Goal: Navigation & Orientation: Find specific page/section

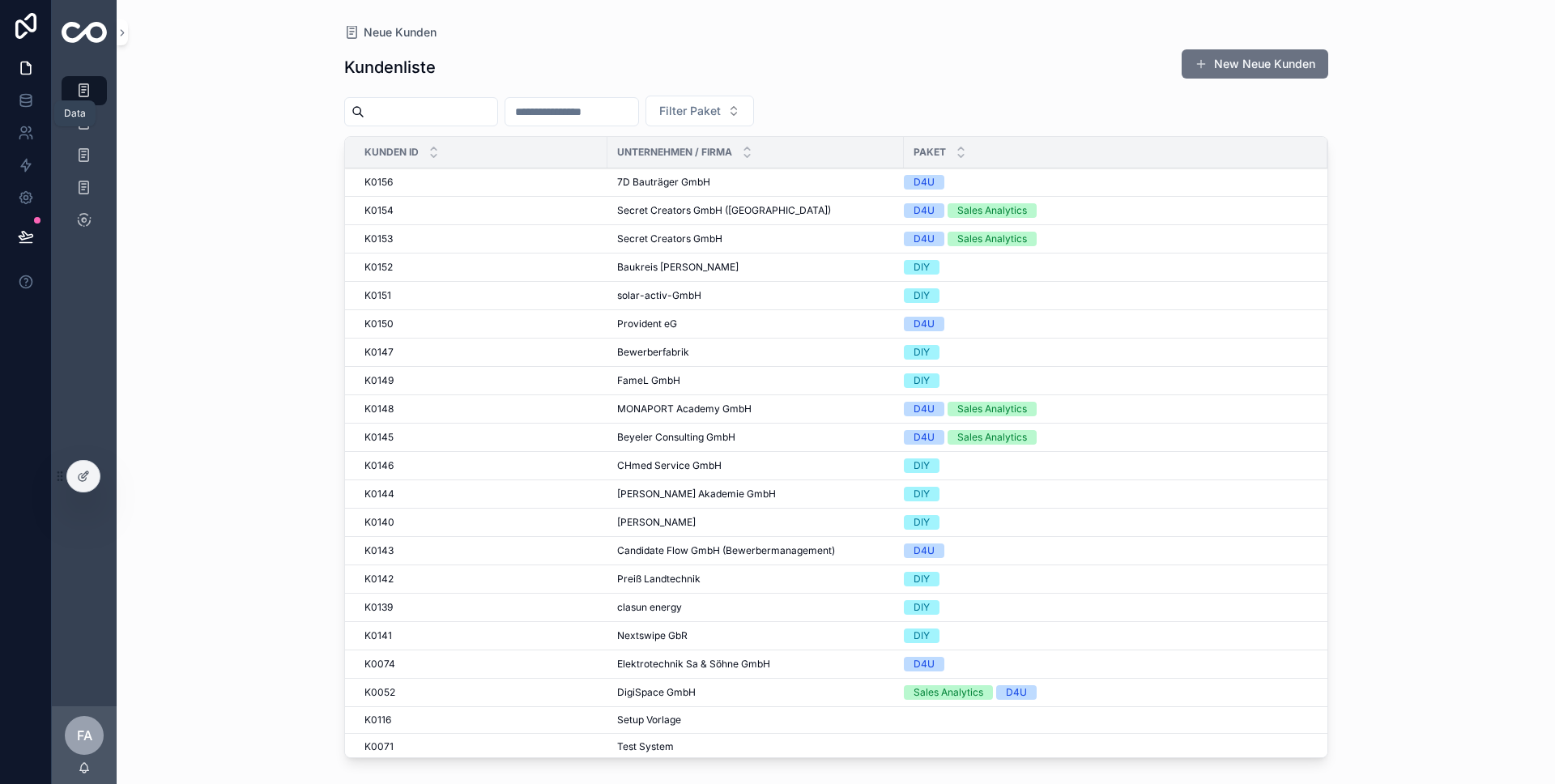
click at [30, 105] on icon at bounding box center [25, 103] width 11 height 6
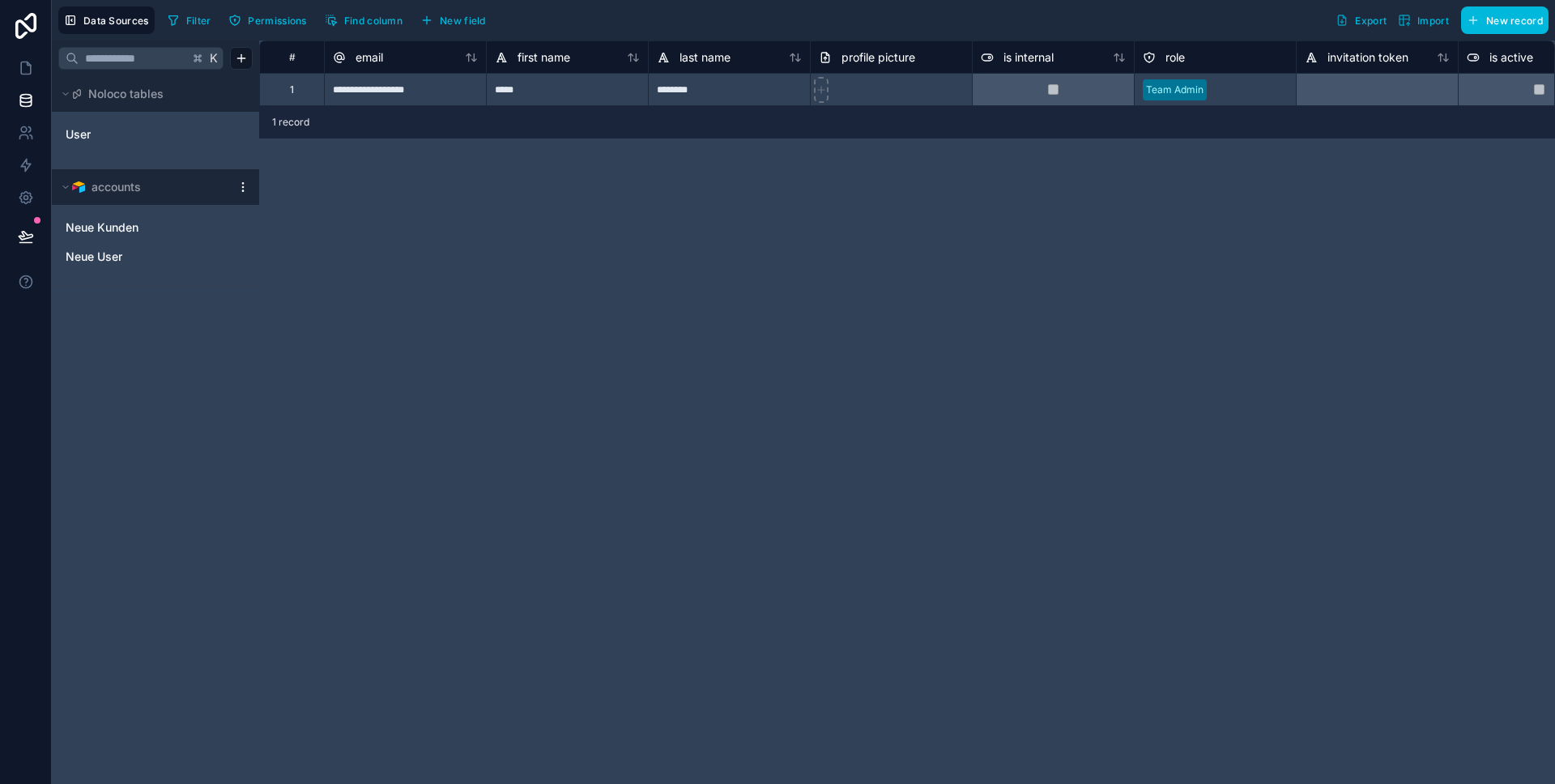
click at [107, 262] on span "Neue User" at bounding box center [94, 257] width 57 height 16
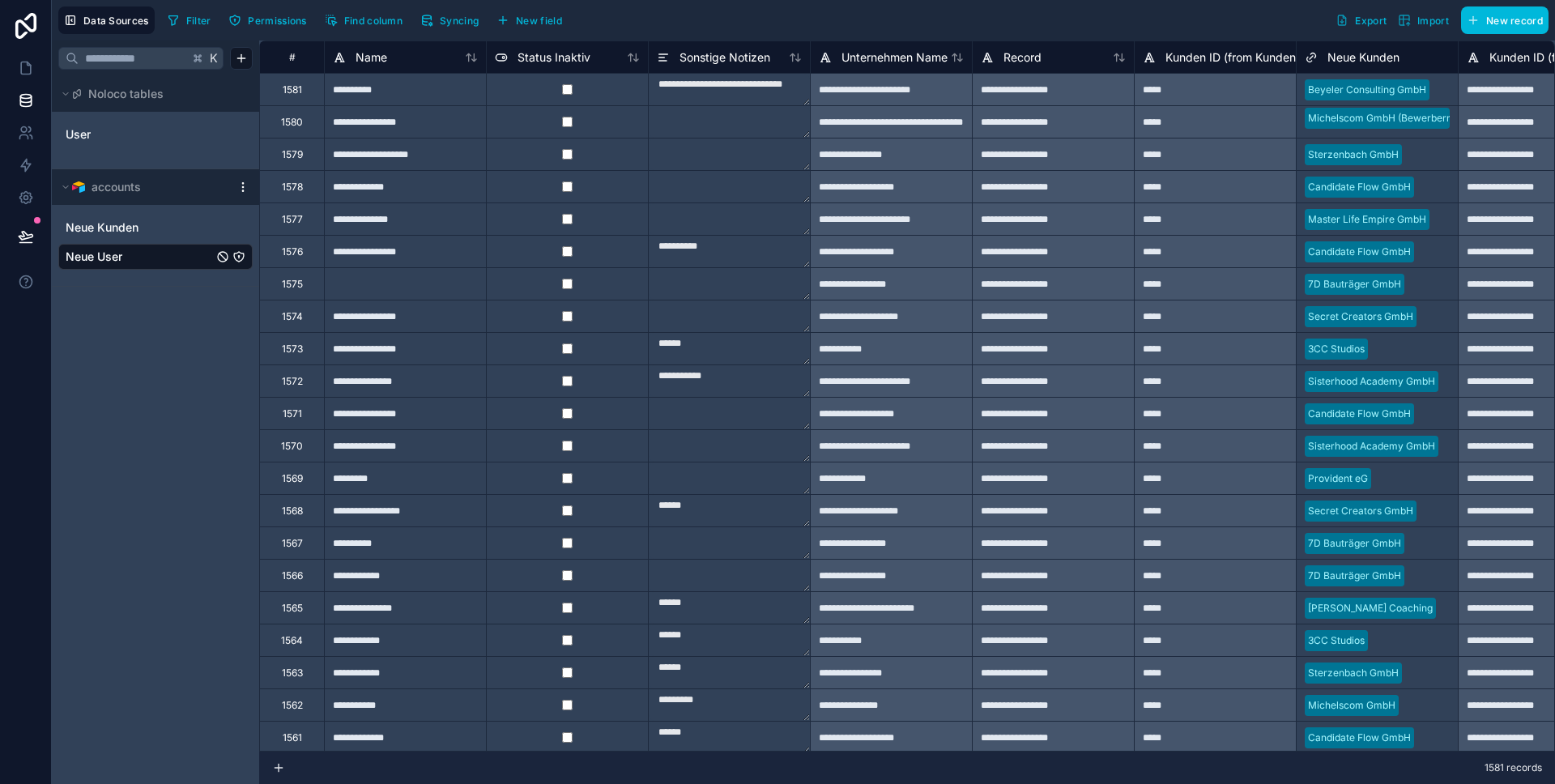
click at [1356, 20] on span "Export" at bounding box center [1371, 20] width 32 height 12
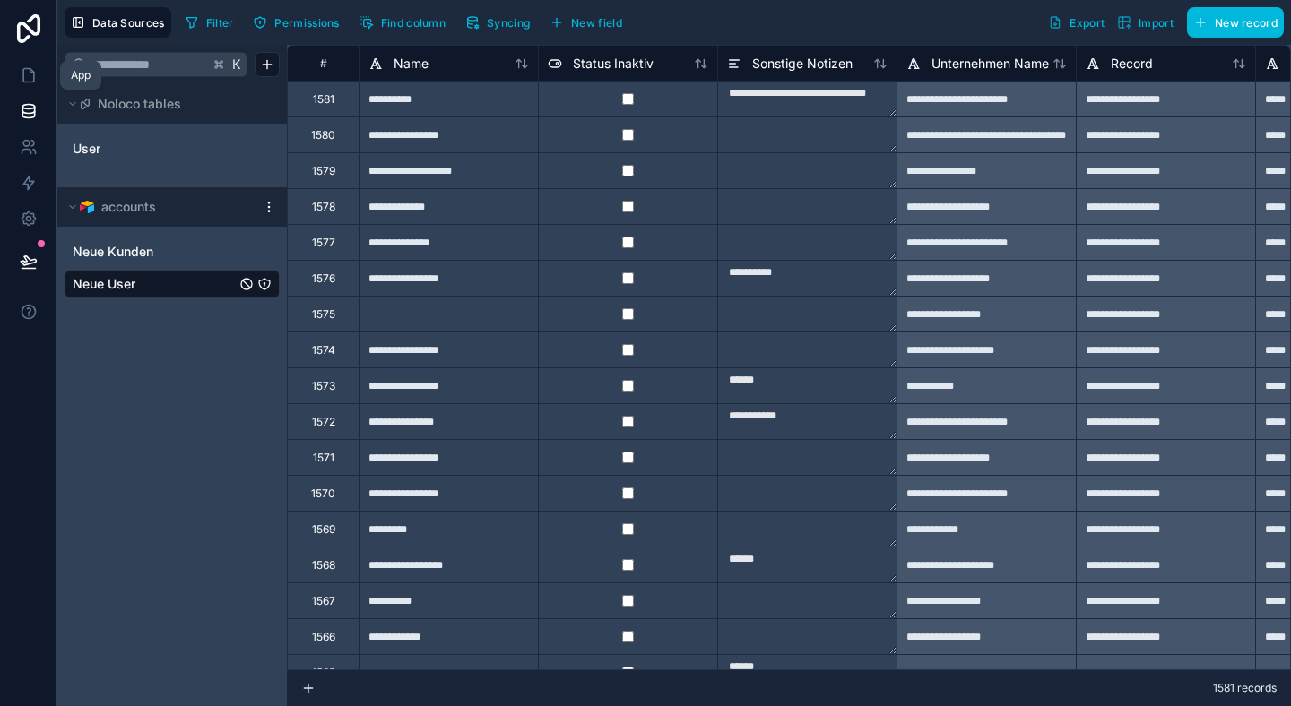
click at [24, 77] on icon at bounding box center [29, 75] width 18 height 18
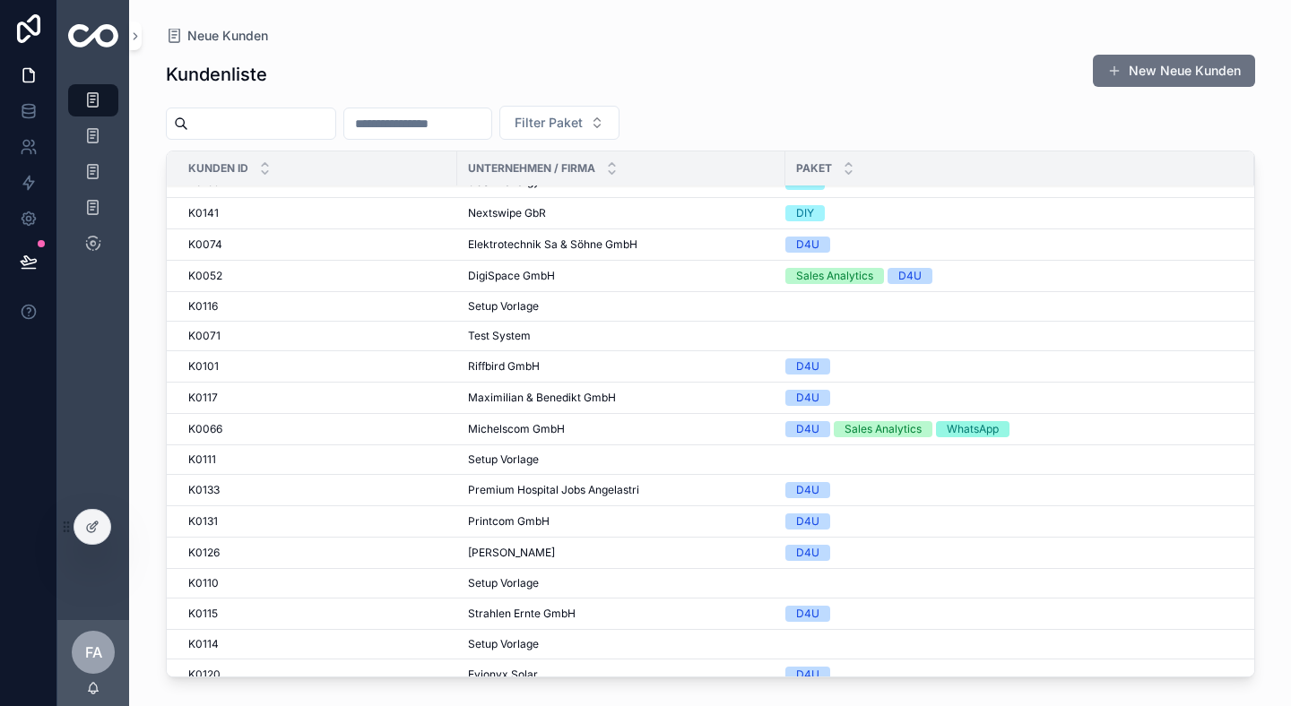
scroll to position [865, 0]
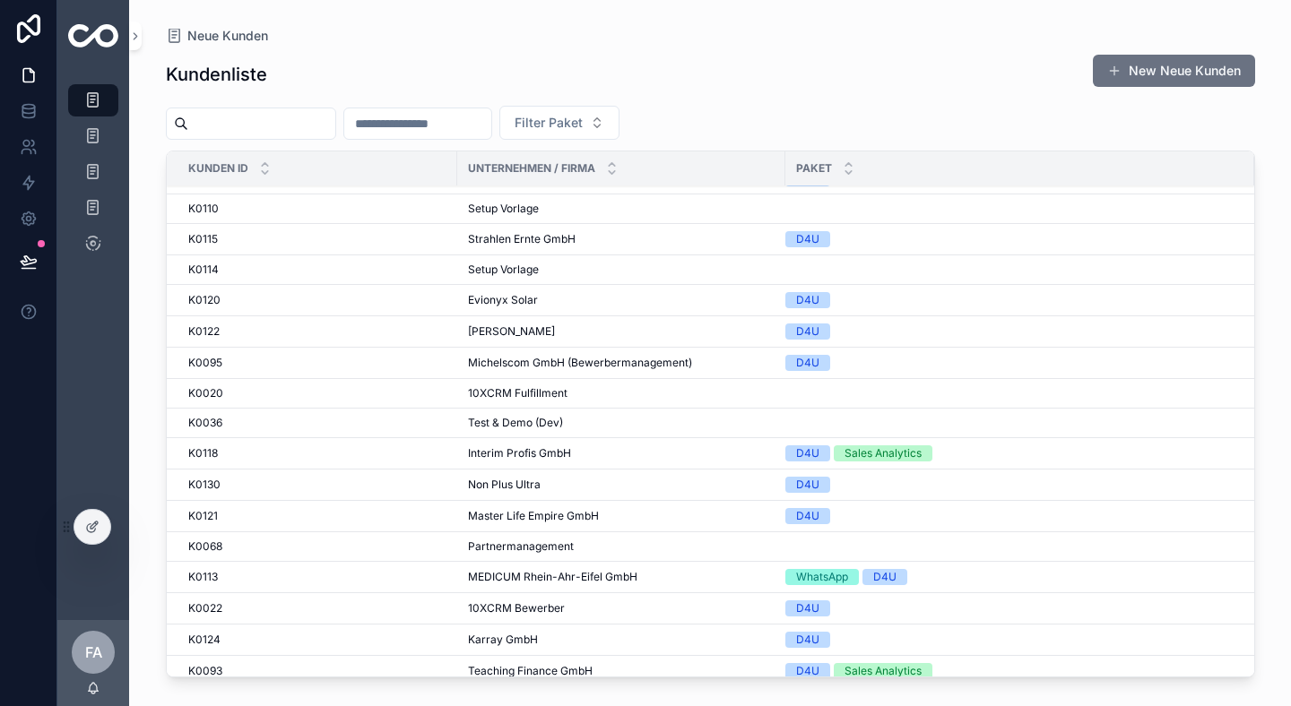
click at [533, 517] on span "Master Life Empire GmbH" at bounding box center [533, 516] width 131 height 14
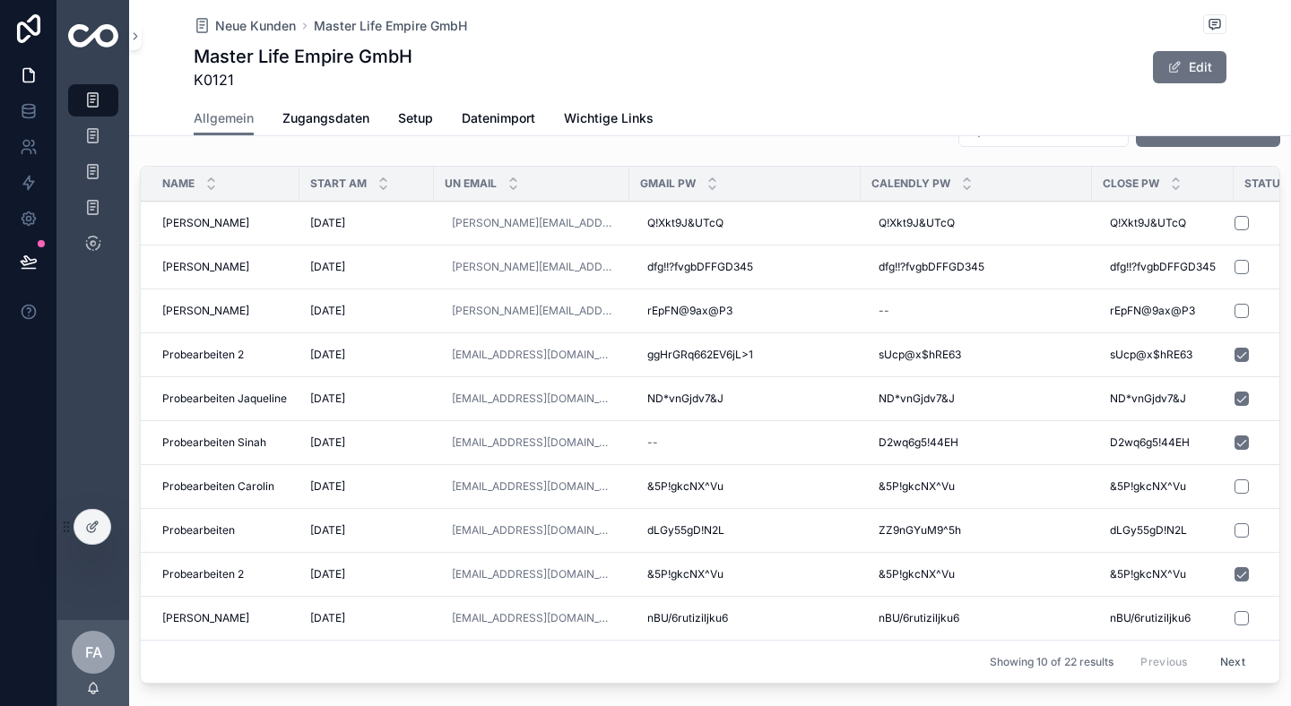
click at [229, 229] on span "[PERSON_NAME]" at bounding box center [205, 223] width 87 height 14
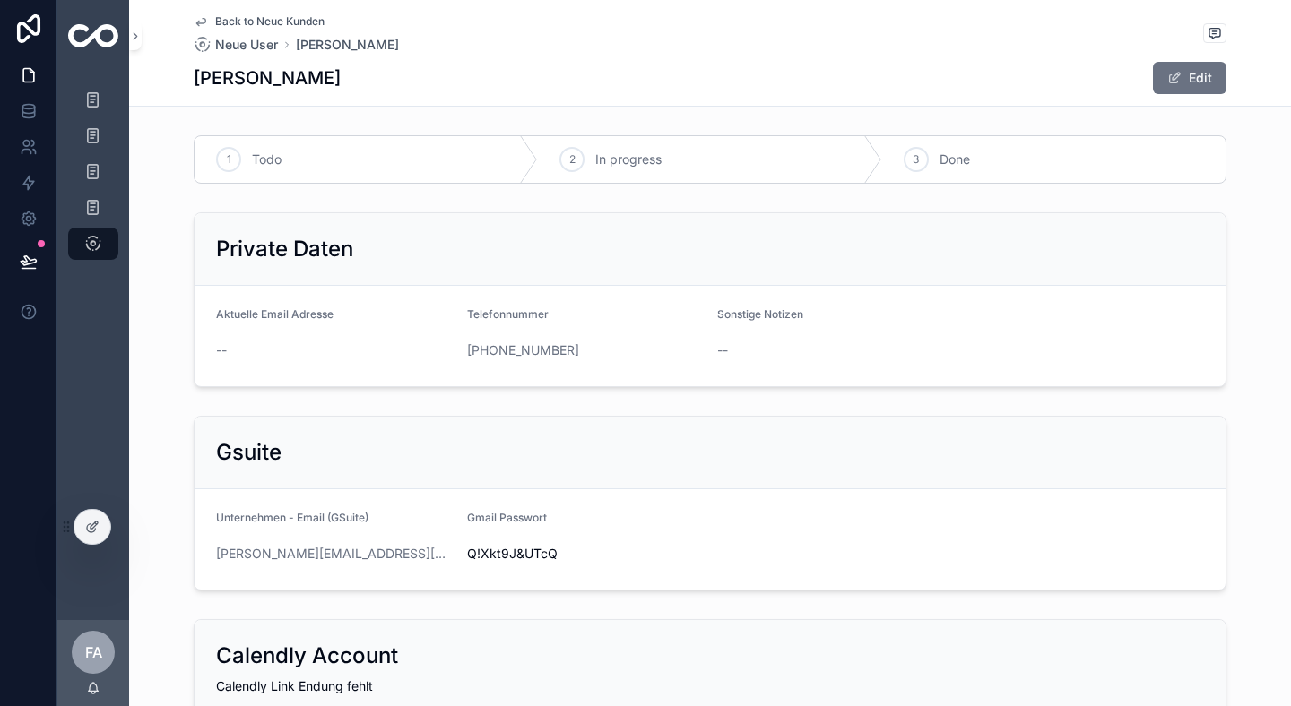
click at [641, 157] on span "In progress" at bounding box center [628, 160] width 66 height 18
click at [444, 154] on div "Todo" at bounding box center [366, 159] width 343 height 47
click at [288, 80] on h1 "[PERSON_NAME]" at bounding box center [267, 77] width 147 height 25
click at [254, 48] on span "Neue User" at bounding box center [246, 45] width 63 height 18
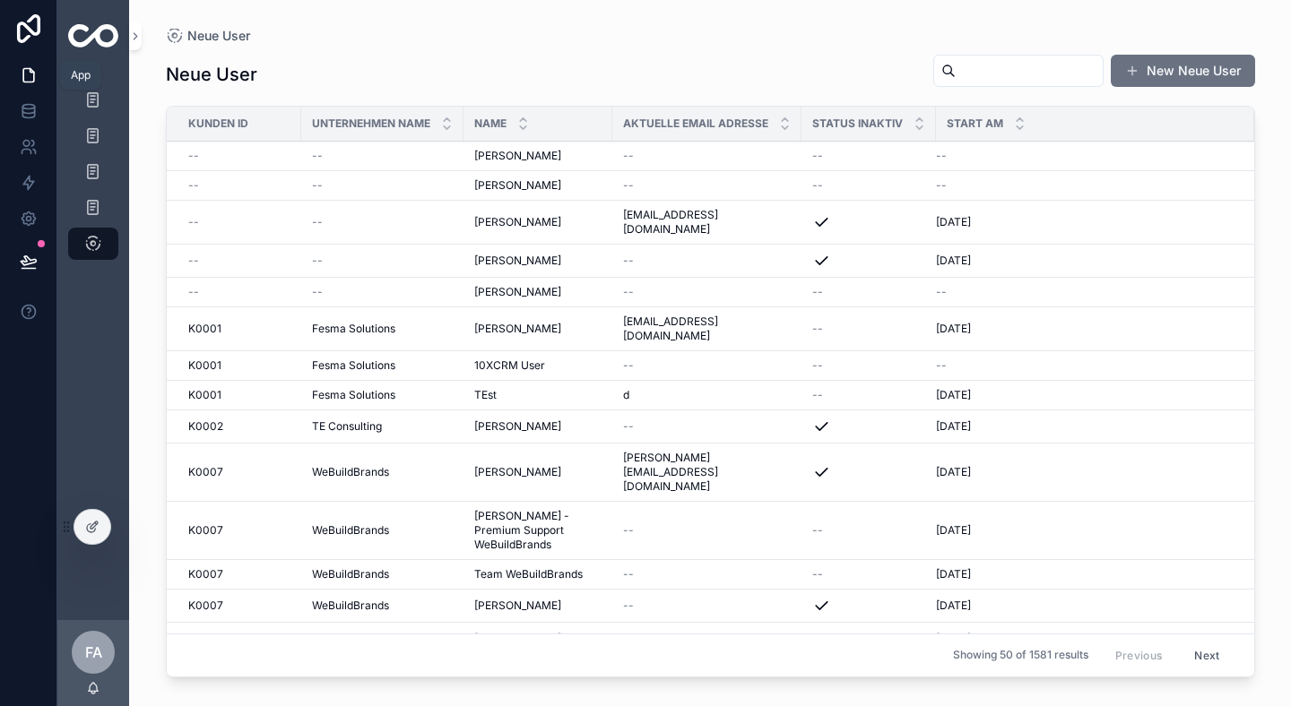
click at [26, 83] on icon at bounding box center [29, 75] width 18 height 18
click at [36, 70] on icon at bounding box center [29, 75] width 18 height 18
click at [139, 37] on icon "scrollable content" at bounding box center [135, 36] width 13 height 13
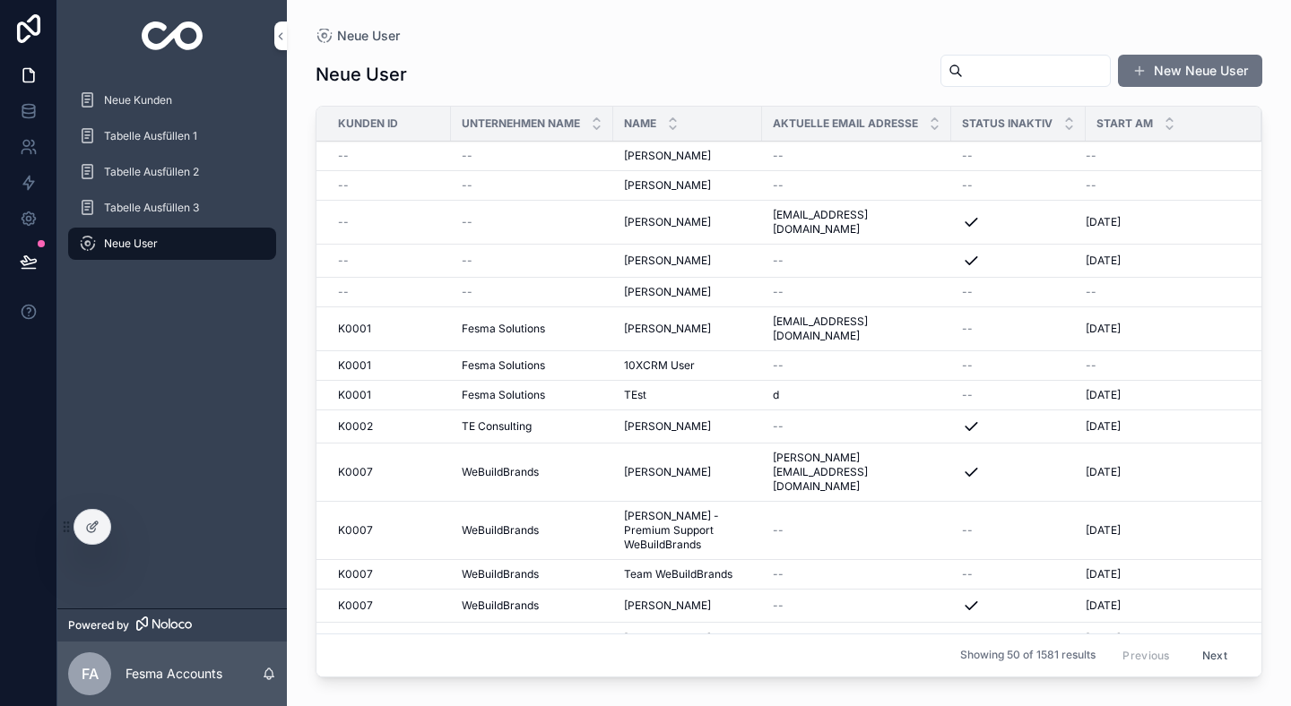
click at [145, 96] on span "Neue Kunden" at bounding box center [138, 100] width 68 height 14
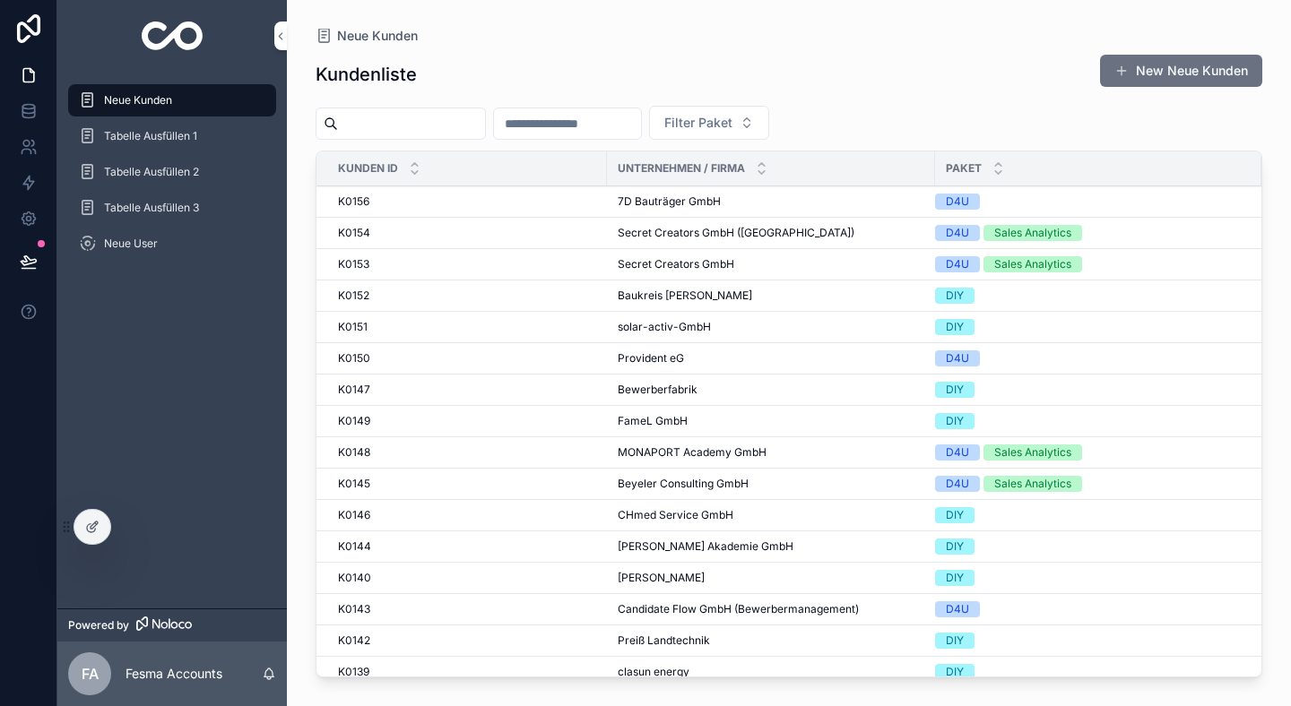
click at [521, 203] on div "K0156 K0156" at bounding box center [467, 202] width 258 height 14
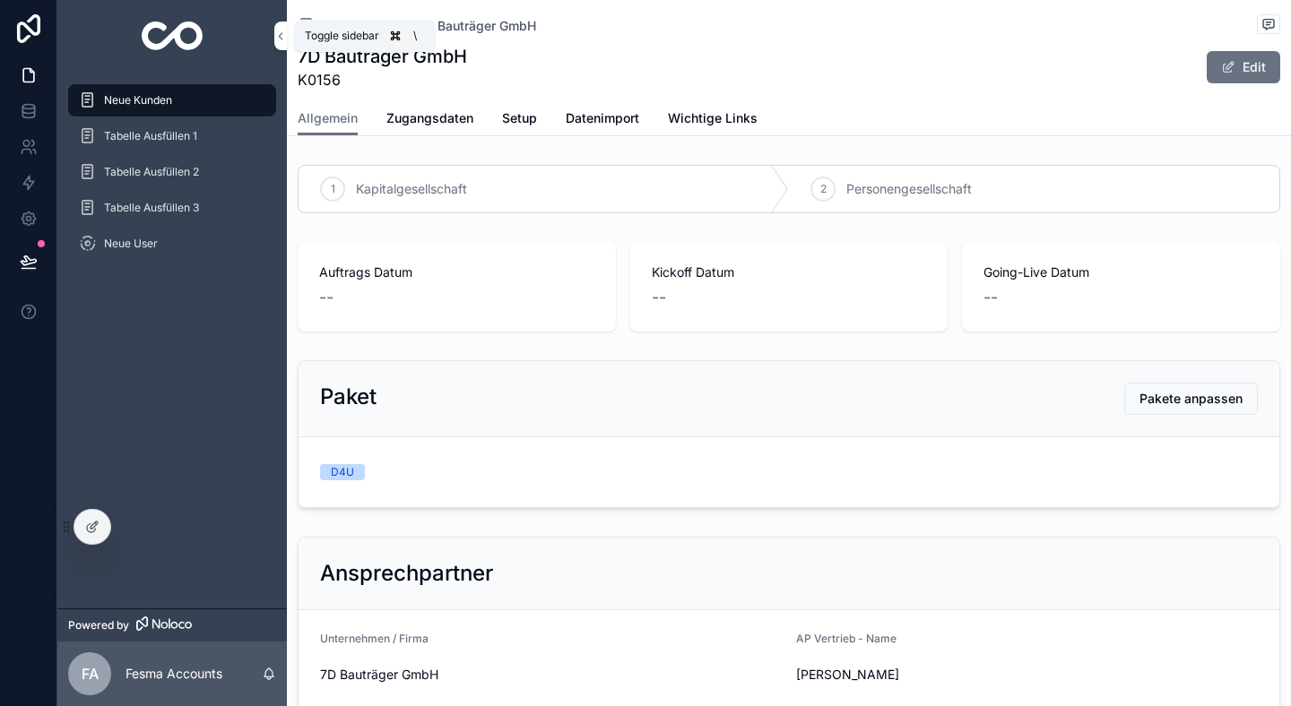
click at [275, 31] on icon "scrollable content" at bounding box center [280, 36] width 13 height 13
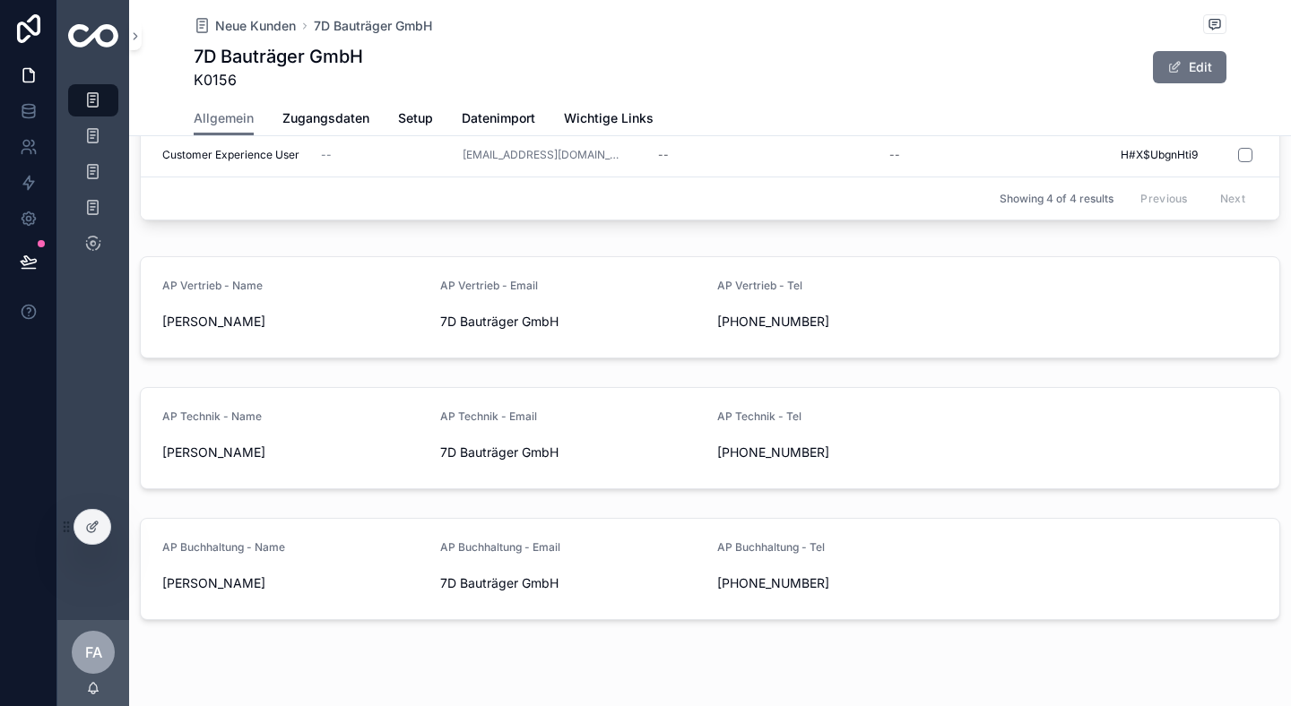
scroll to position [1170, 0]
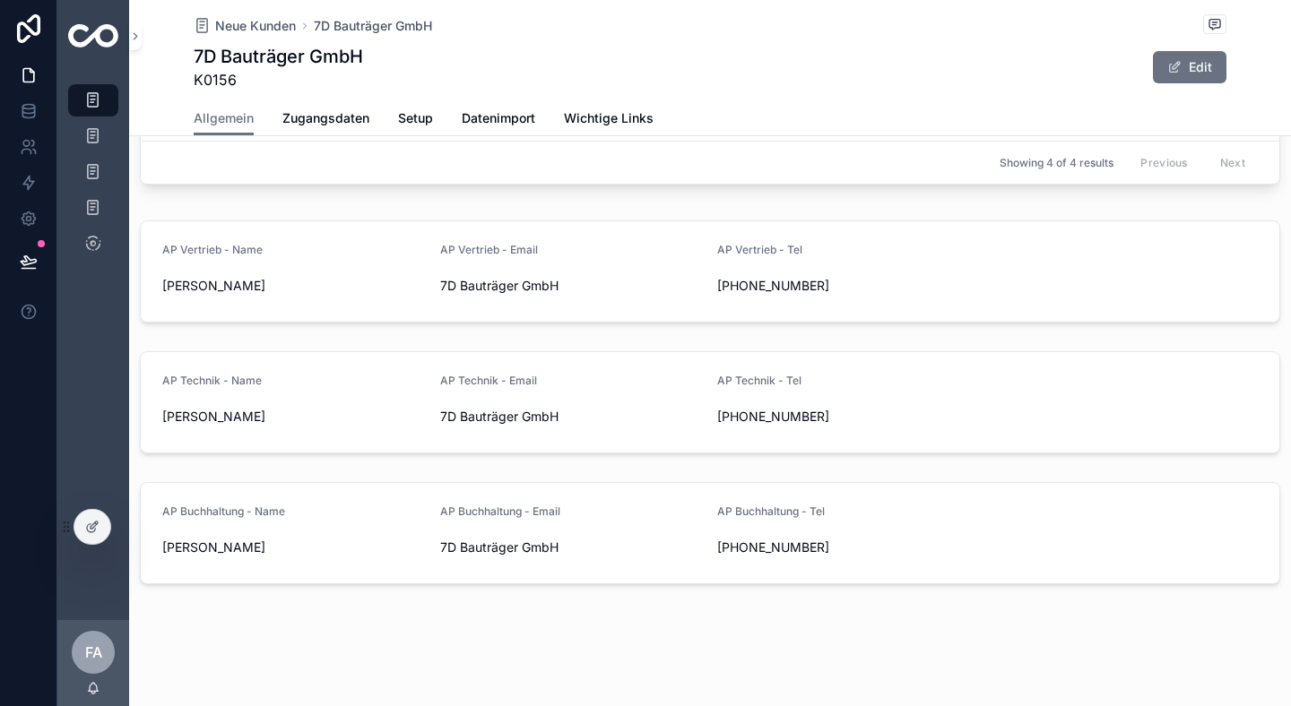
click at [315, 122] on span "Zugangsdaten" at bounding box center [325, 118] width 87 height 18
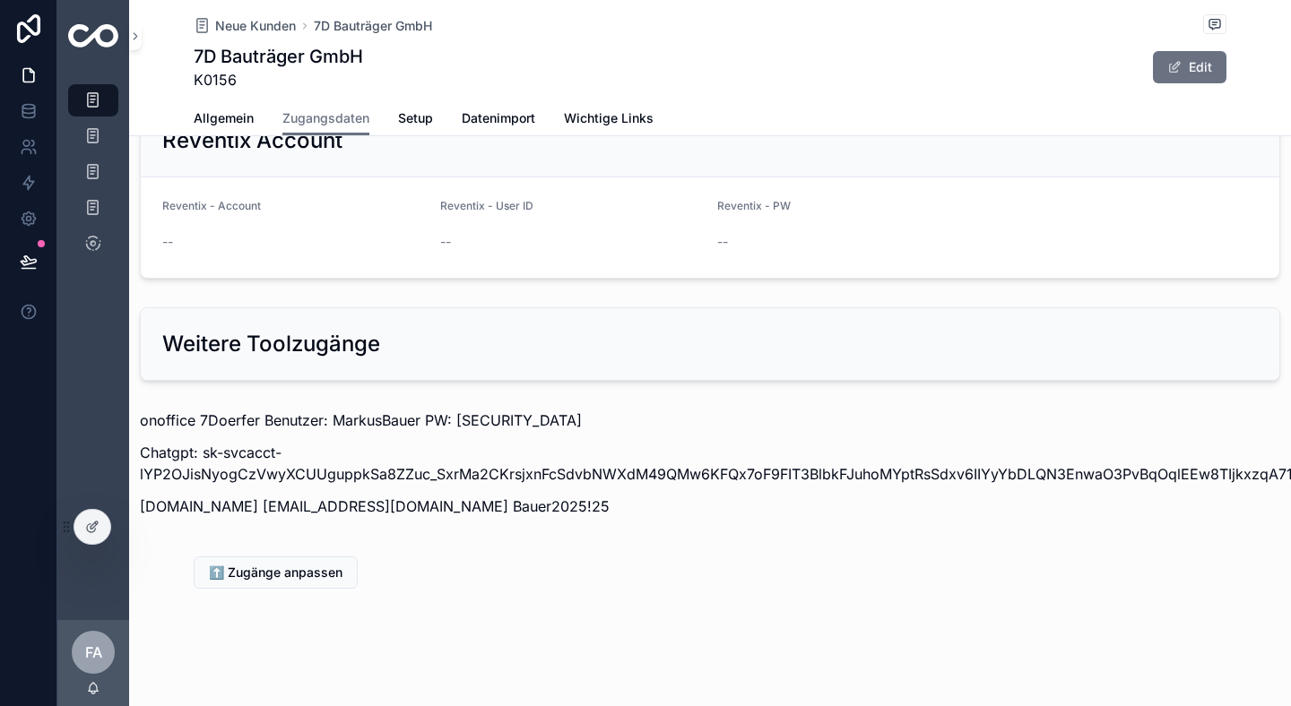
scroll to position [1951, 0]
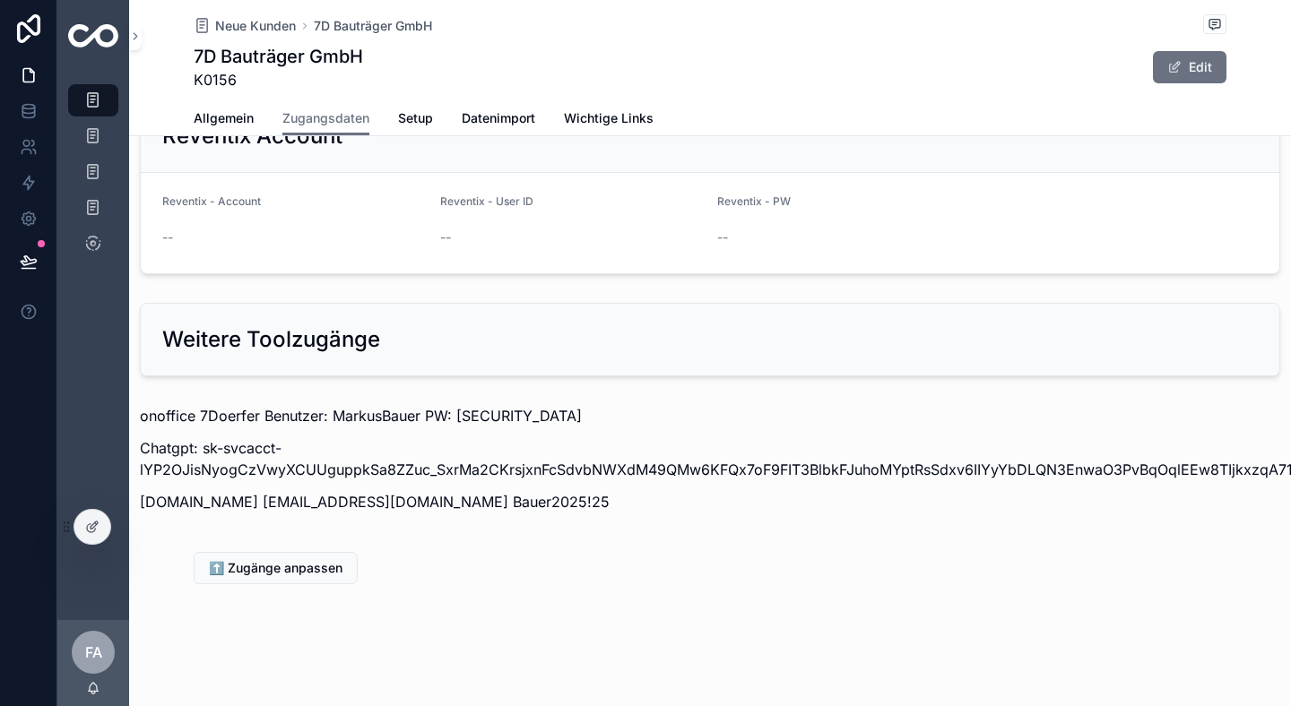
click at [417, 123] on span "Setup" at bounding box center [415, 118] width 35 height 18
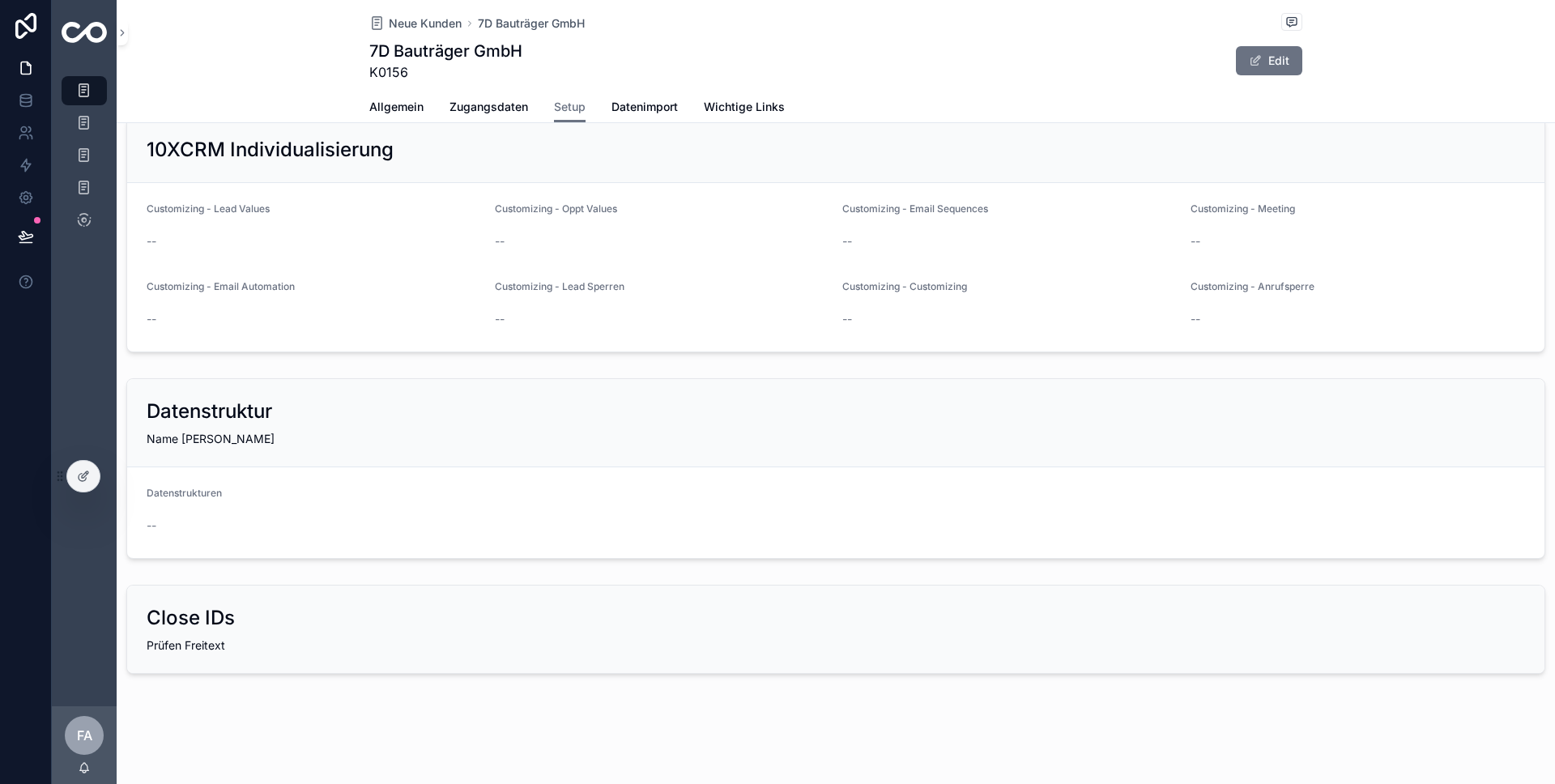
scroll to position [2218, 0]
click at [651, 106] on span "Datenimport" at bounding box center [645, 107] width 67 height 16
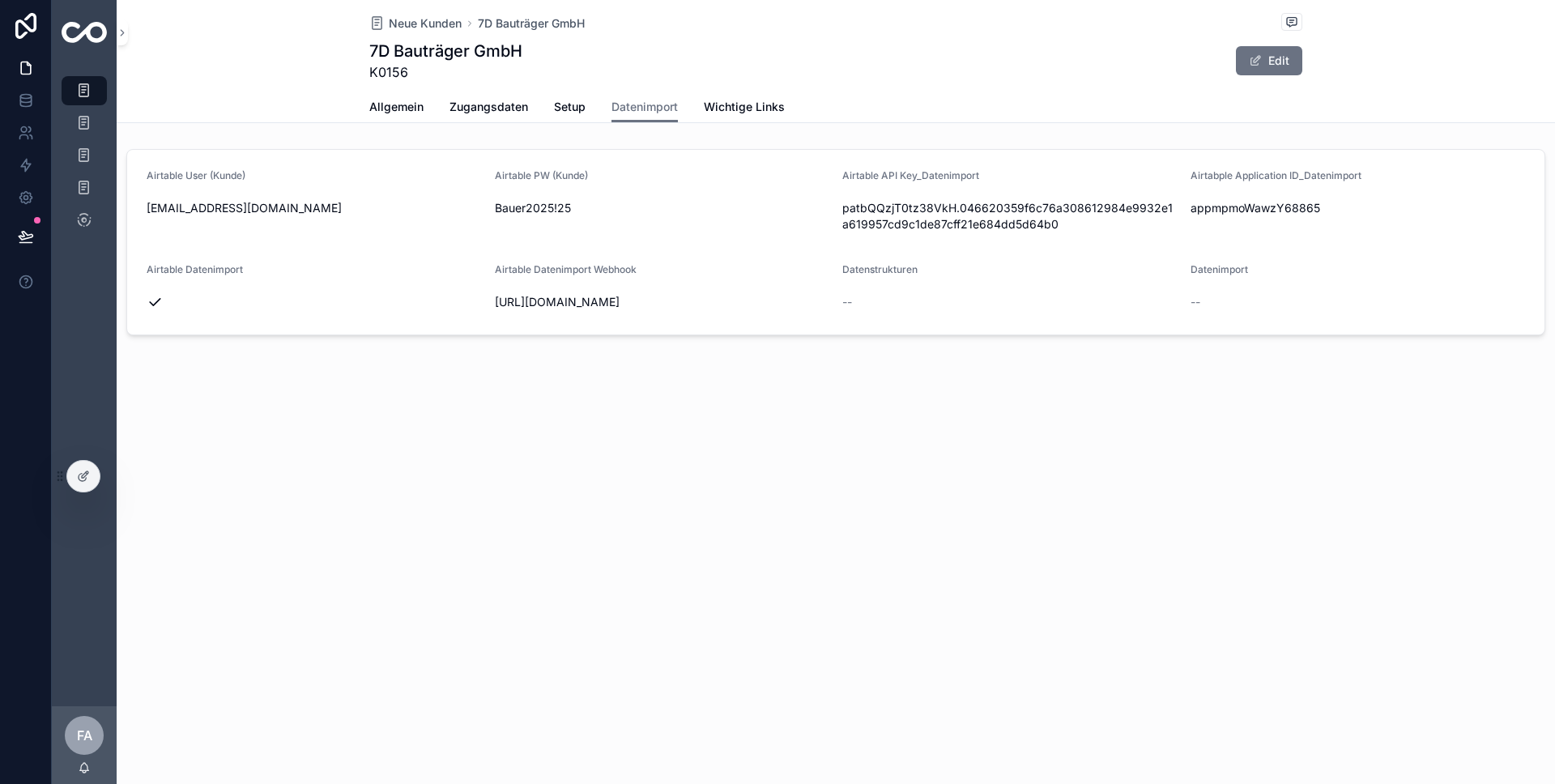
click at [728, 100] on span "Wichtige Links" at bounding box center [745, 107] width 81 height 16
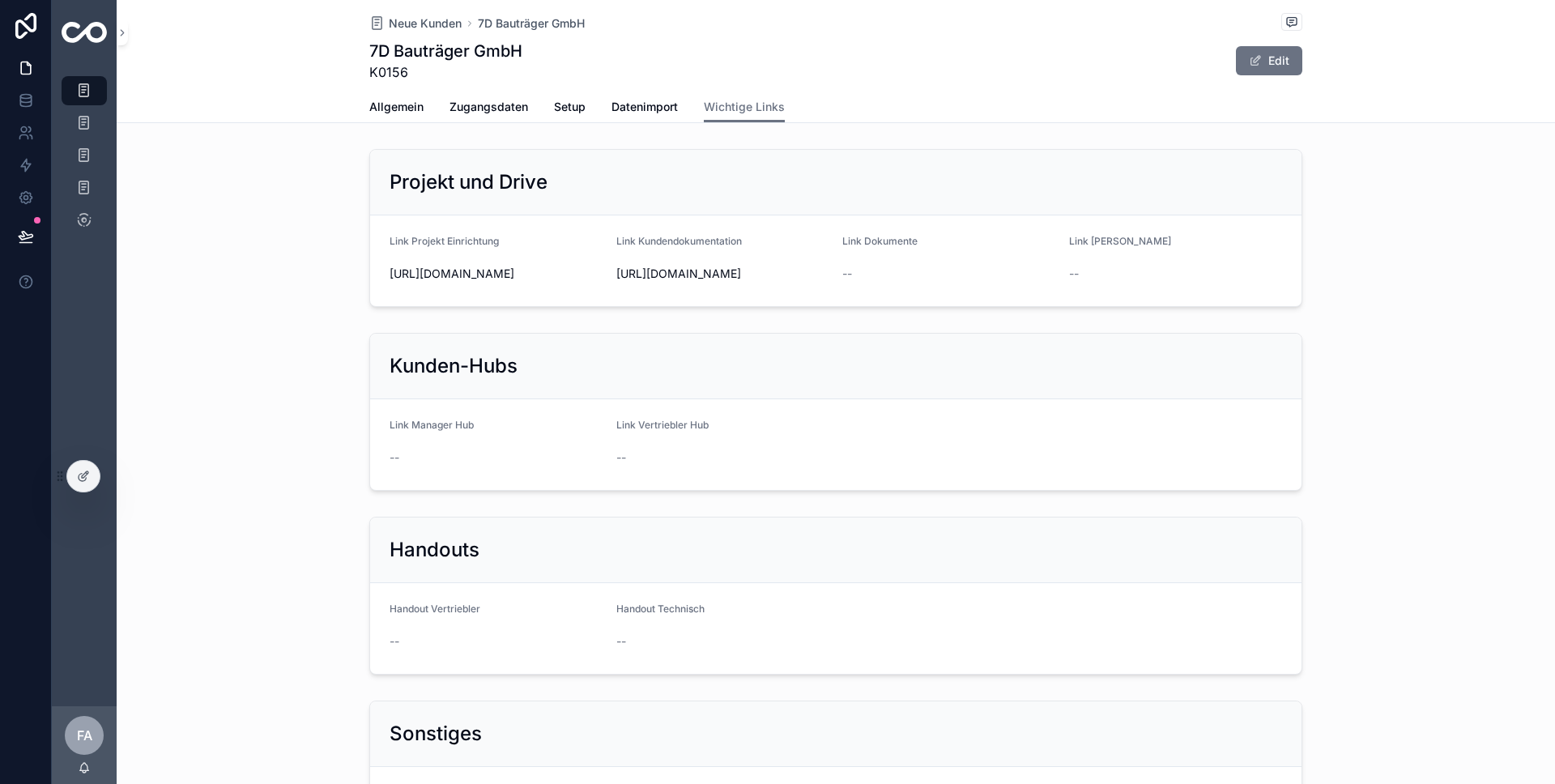
click at [399, 107] on span "Allgemein" at bounding box center [397, 107] width 54 height 16
